Goal: Check status: Check status

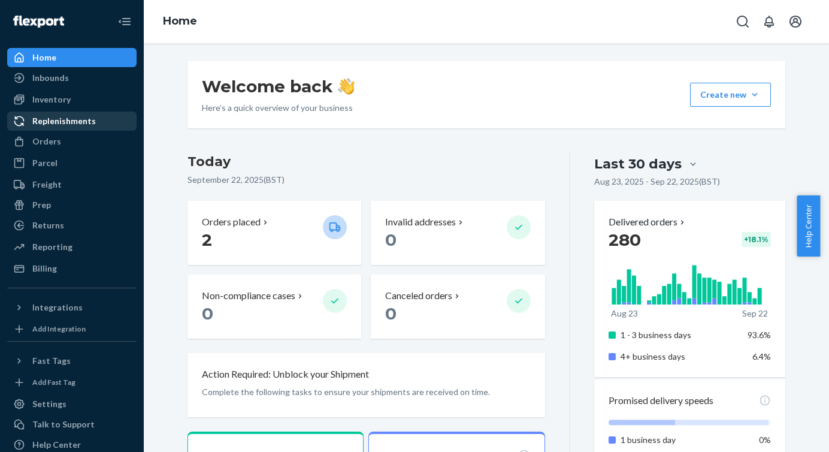
click at [83, 125] on div "Replenishments" at bounding box center [63, 121] width 63 height 12
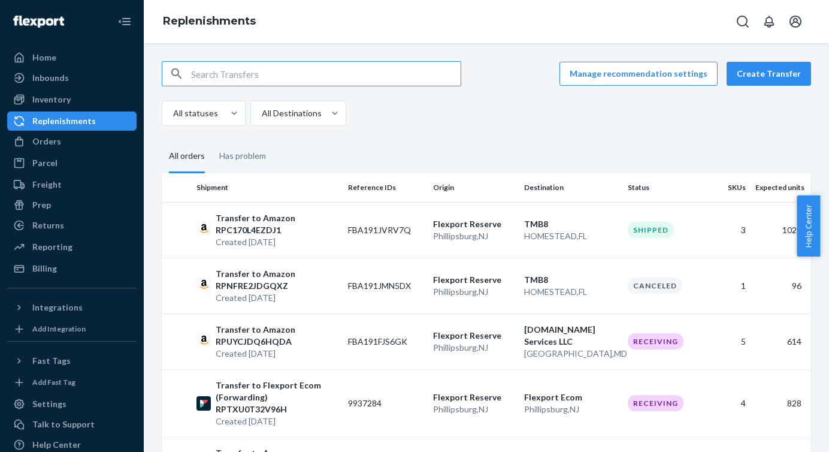
click at [223, 70] on input "text" at bounding box center [326, 74] width 270 height 24
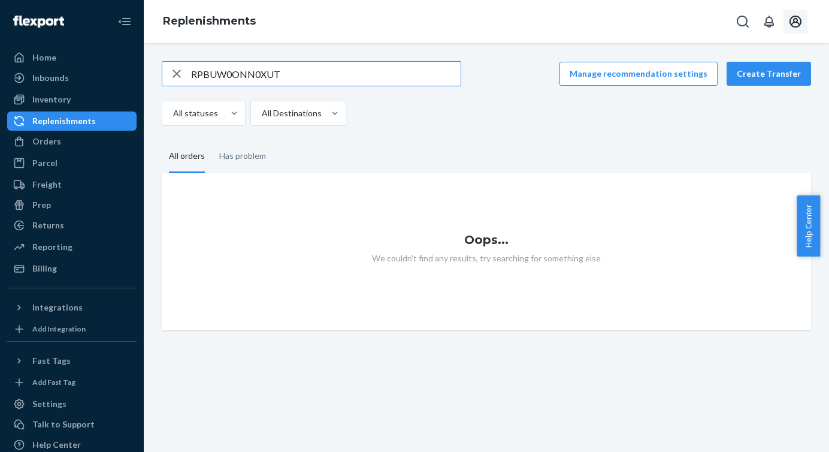
type input "RPBUW0ONN0XUT"
click at [799, 21] on icon "Open account menu" at bounding box center [795, 21] width 14 height 14
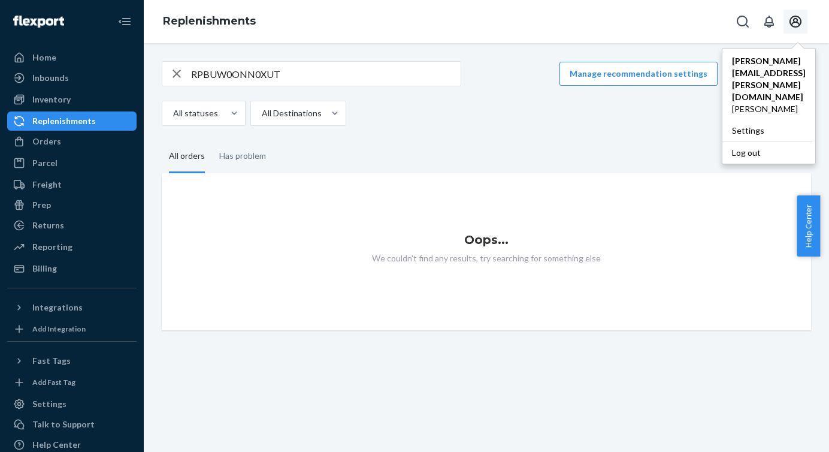
click at [305, 81] on input "RPBUW0ONN0XUT" at bounding box center [326, 74] width 270 height 24
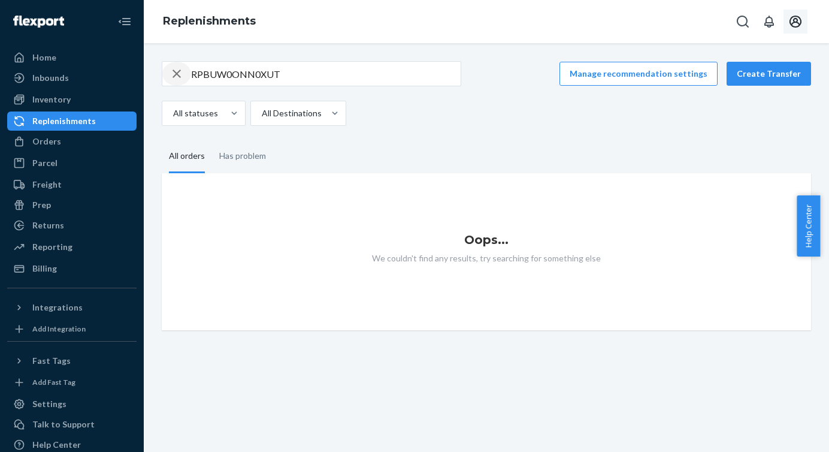
click at [172, 72] on icon "button" at bounding box center [177, 74] width 14 height 24
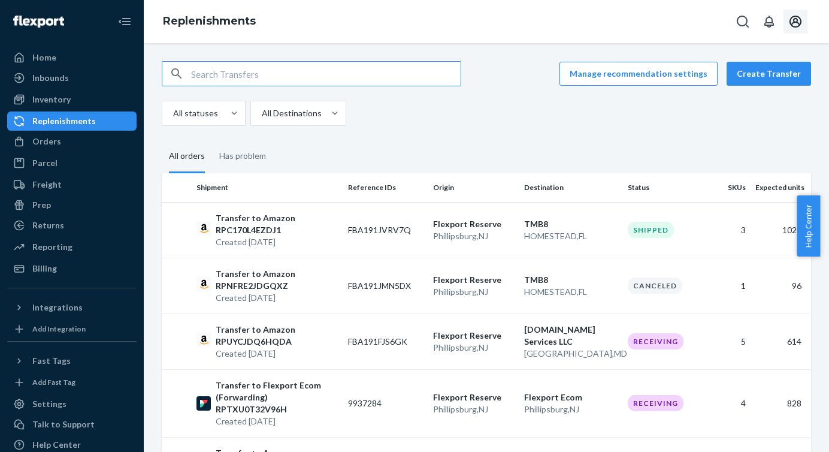
click at [260, 68] on input "text" at bounding box center [326, 74] width 270 height 24
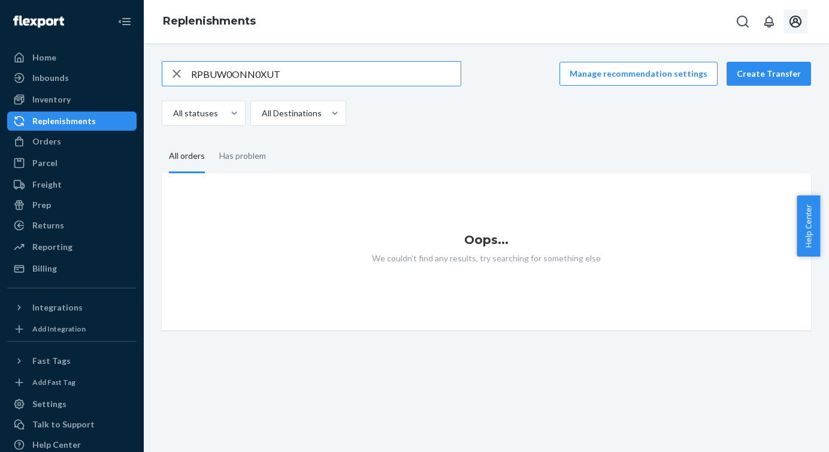
click at [211, 70] on input "RPBUW0ONN0XUT" at bounding box center [326, 74] width 270 height 24
paste input "FHWXS52TO8B"
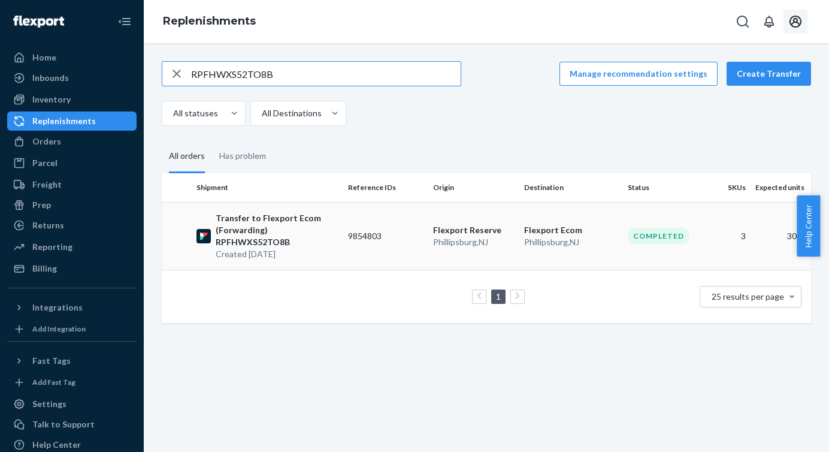
type input "RPFHWXS52TO8B"
click at [302, 219] on p "Transfer to Flexport Ecom (Forwarding) RPFHWXS52TO8B" at bounding box center [277, 230] width 123 height 36
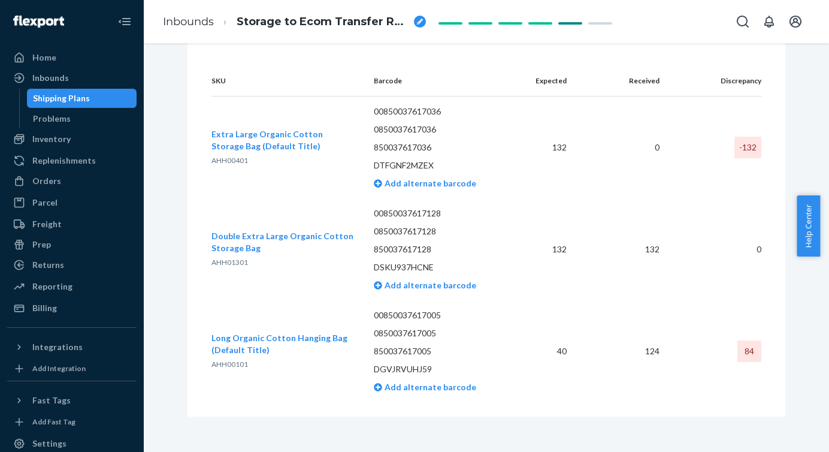
scroll to position [789, 0]
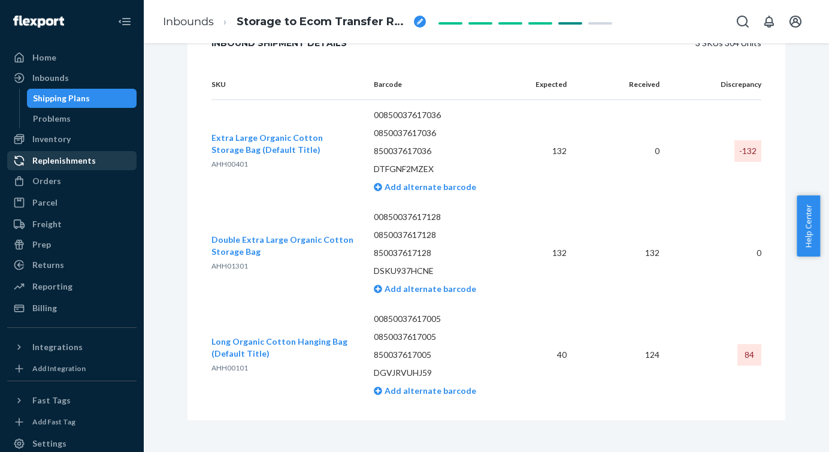
click at [77, 162] on div "Replenishments" at bounding box center [63, 161] width 63 height 12
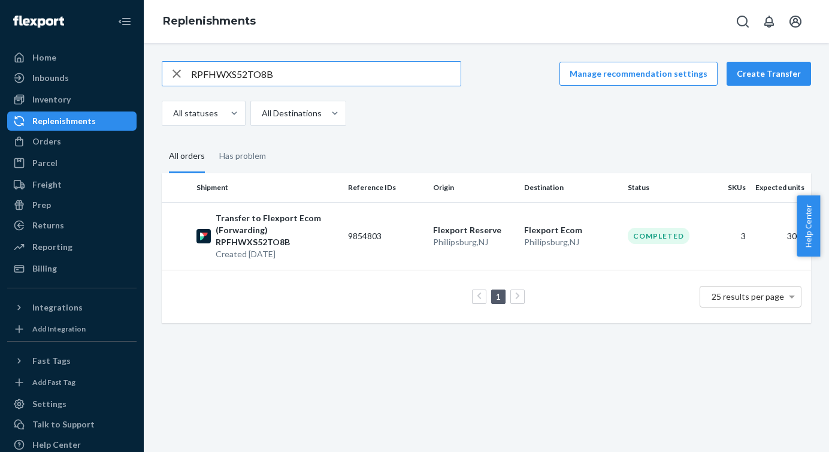
click at [322, 78] on input "RPFHWXS52TO8B" at bounding box center [326, 74] width 270 height 24
type input "RPNM8PSLUW39B"
click at [283, 231] on p "Transfer to Flexport Ecom (Forwarding) RPNM8PSLUW39B" at bounding box center [277, 230] width 123 height 36
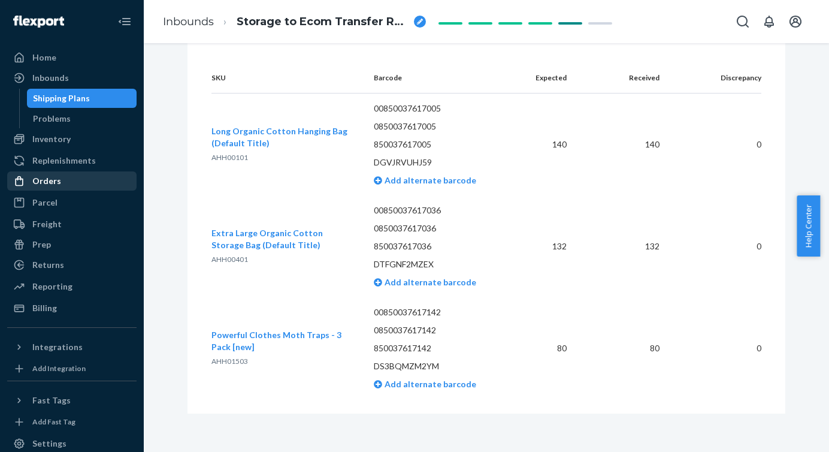
scroll to position [535, 0]
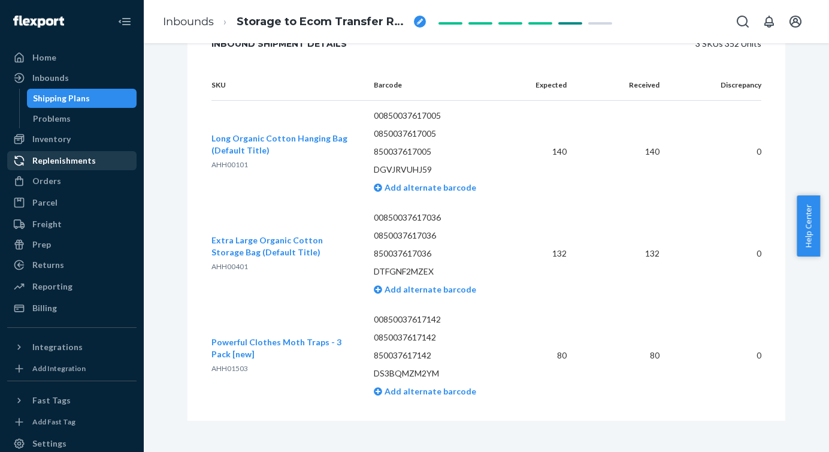
click at [58, 162] on div "Replenishments" at bounding box center [63, 161] width 63 height 12
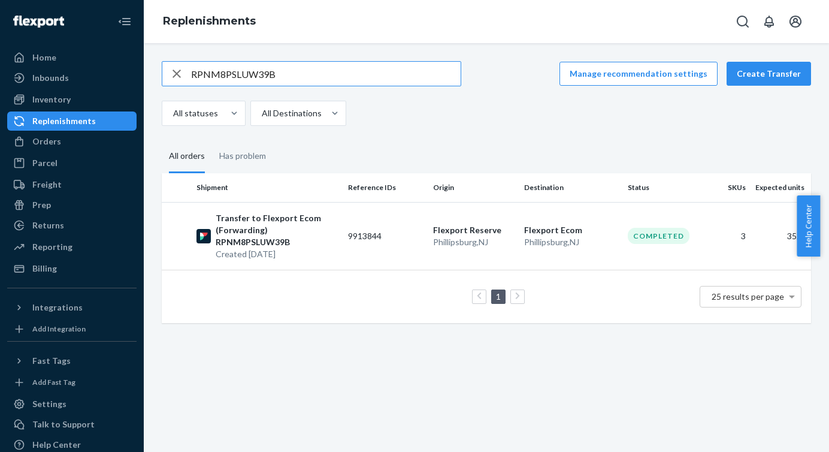
click at [322, 71] on input "RPNM8PSLUW39B" at bounding box center [326, 74] width 270 height 24
type input "RPQ2VP09Q98TW"
click at [277, 216] on p "Transfer to Flexport Ecom (Forwarding) RPQ2VP09Q98TW" at bounding box center [277, 230] width 123 height 36
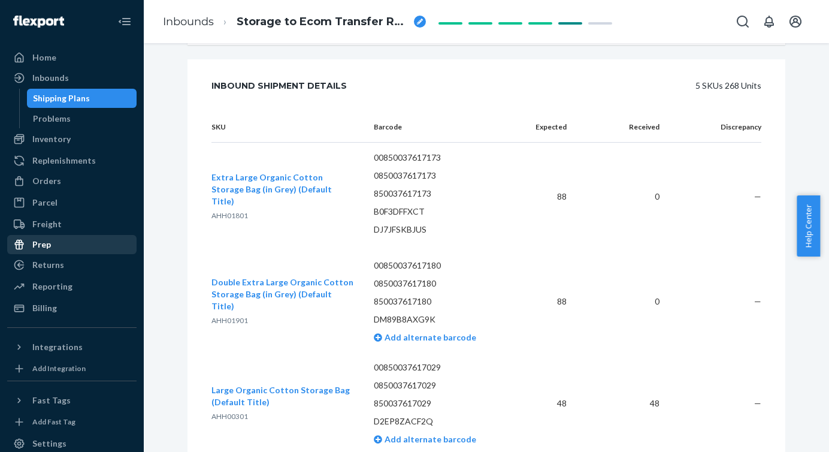
scroll to position [713, 0]
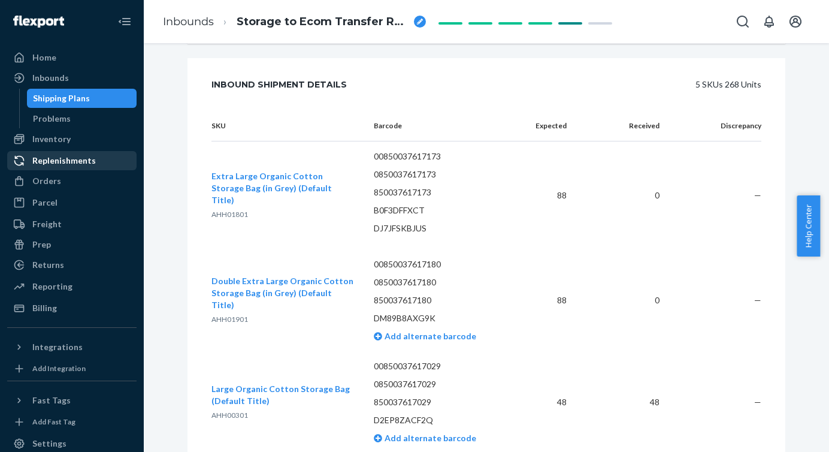
click at [69, 155] on div "Replenishments" at bounding box center [63, 161] width 63 height 12
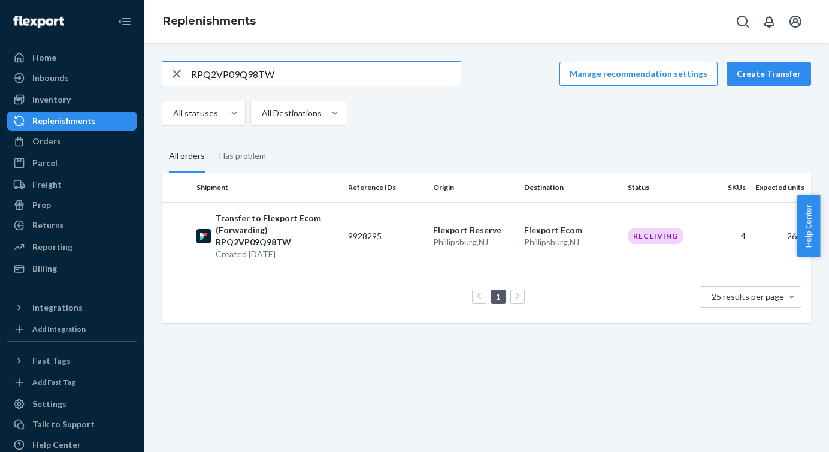
click at [276, 73] on input "RPQ2VP09Q98TW" at bounding box center [326, 74] width 270 height 24
type input "RPTUQOKRSPW09"
click at [296, 223] on p "Transfer to Flexport Ecom (Forwarding) RPTUQOKRSPW09" at bounding box center [277, 230] width 123 height 36
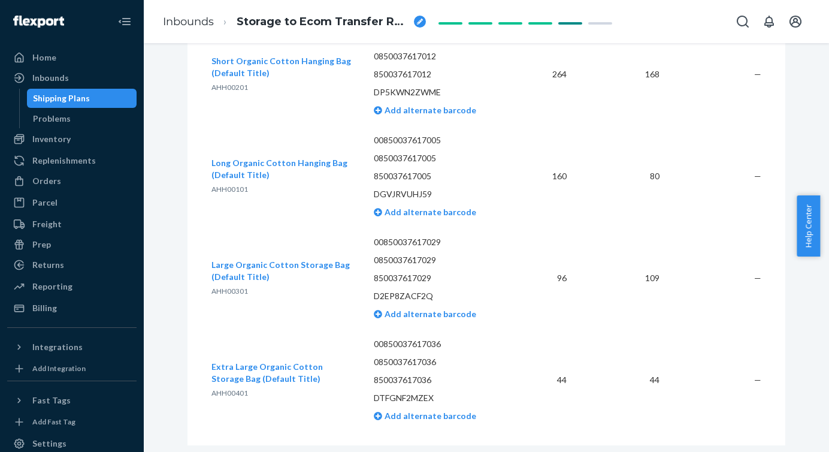
scroll to position [739, 0]
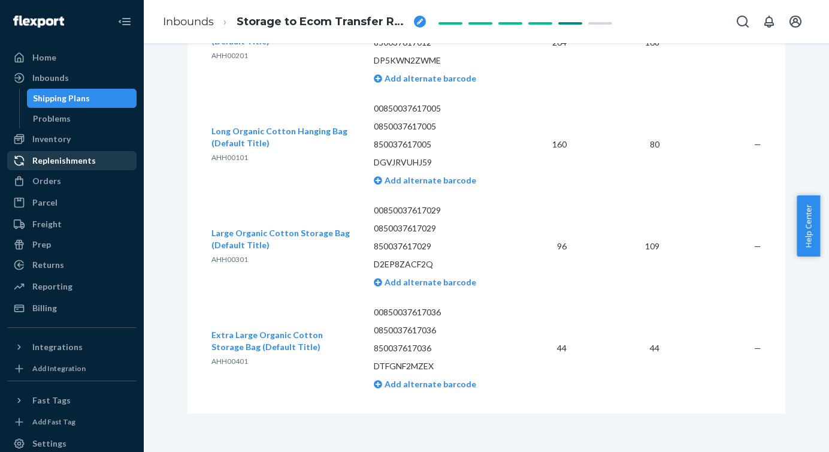
click at [86, 168] on div "Replenishments" at bounding box center [71, 160] width 127 height 17
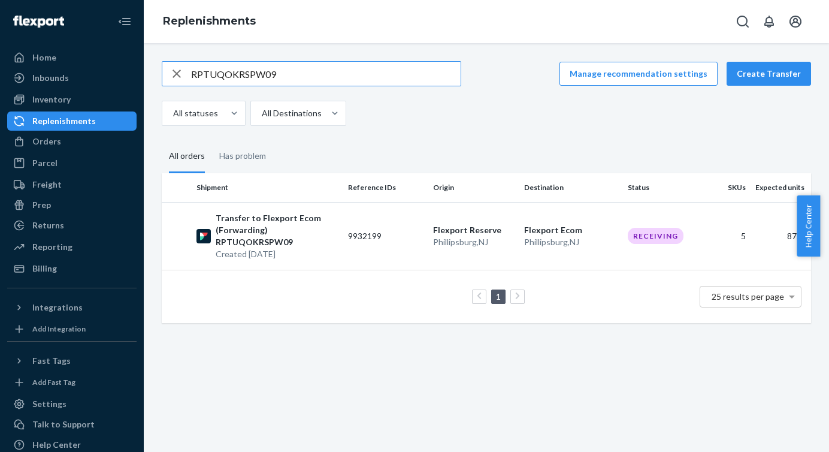
click at [294, 71] on input "RPTUQOKRSPW09" at bounding box center [326, 74] width 270 height 24
type input "RPTXU0T32V96H"
click at [289, 225] on p "Transfer to Flexport Ecom (Forwarding) RPTXU0T32V96H" at bounding box center [277, 230] width 123 height 36
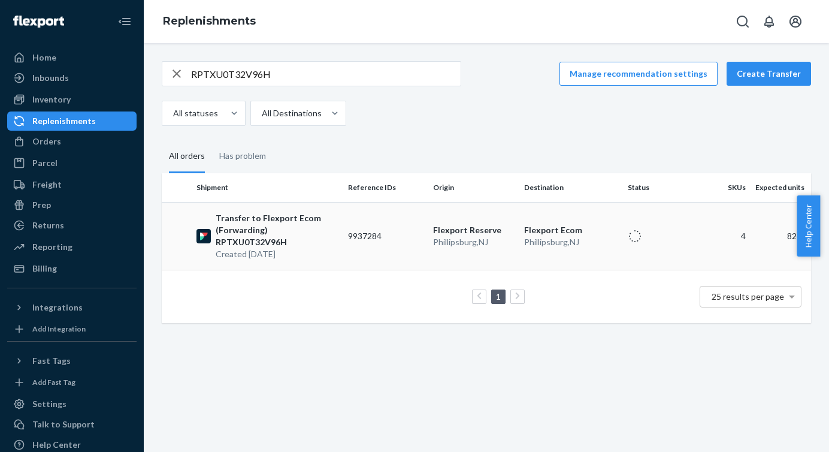
click at [319, 229] on p "Transfer to Flexport Ecom (Forwarding) RPTXU0T32V96H" at bounding box center [277, 230] width 123 height 36
click at [358, 252] on td "9937284" at bounding box center [385, 236] width 85 height 68
click at [326, 226] on p "Transfer to Flexport Ecom (Forwarding) RPTXU0T32V96H" at bounding box center [277, 230] width 123 height 36
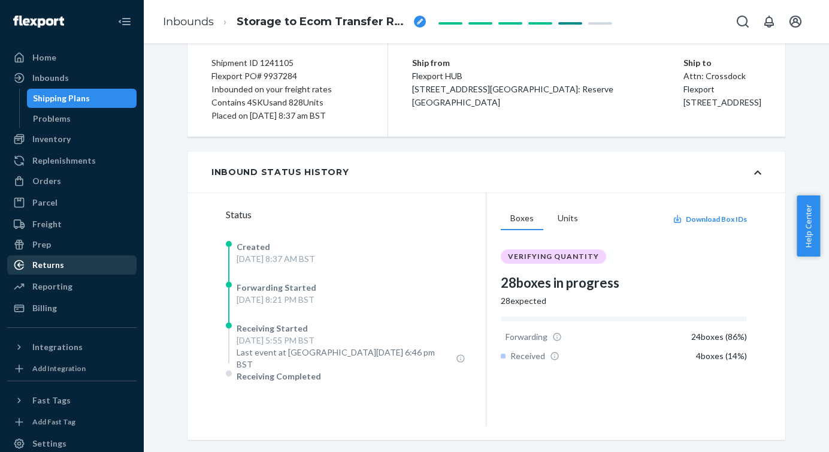
scroll to position [99, 0]
click at [807, 29] on div at bounding box center [770, 22] width 79 height 24
click at [800, 25] on icon "Open account menu" at bounding box center [795, 21] width 14 height 14
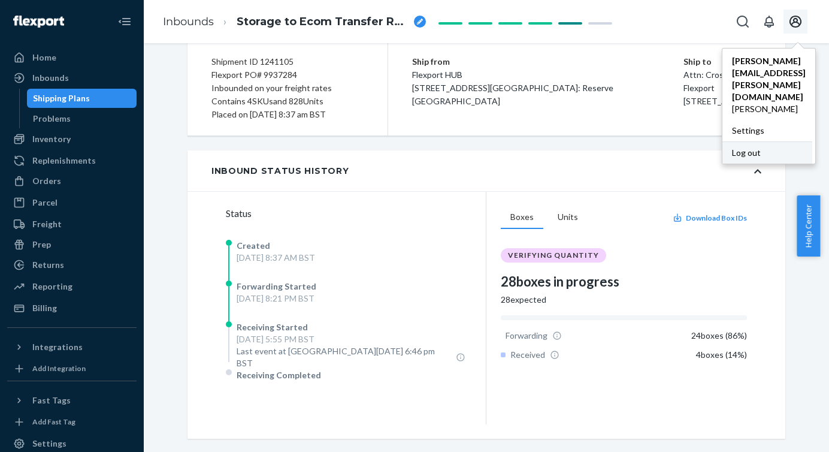
click at [755, 141] on div "Log out" at bounding box center [767, 152] width 90 height 22
